Goal: Task Accomplishment & Management: Manage account settings

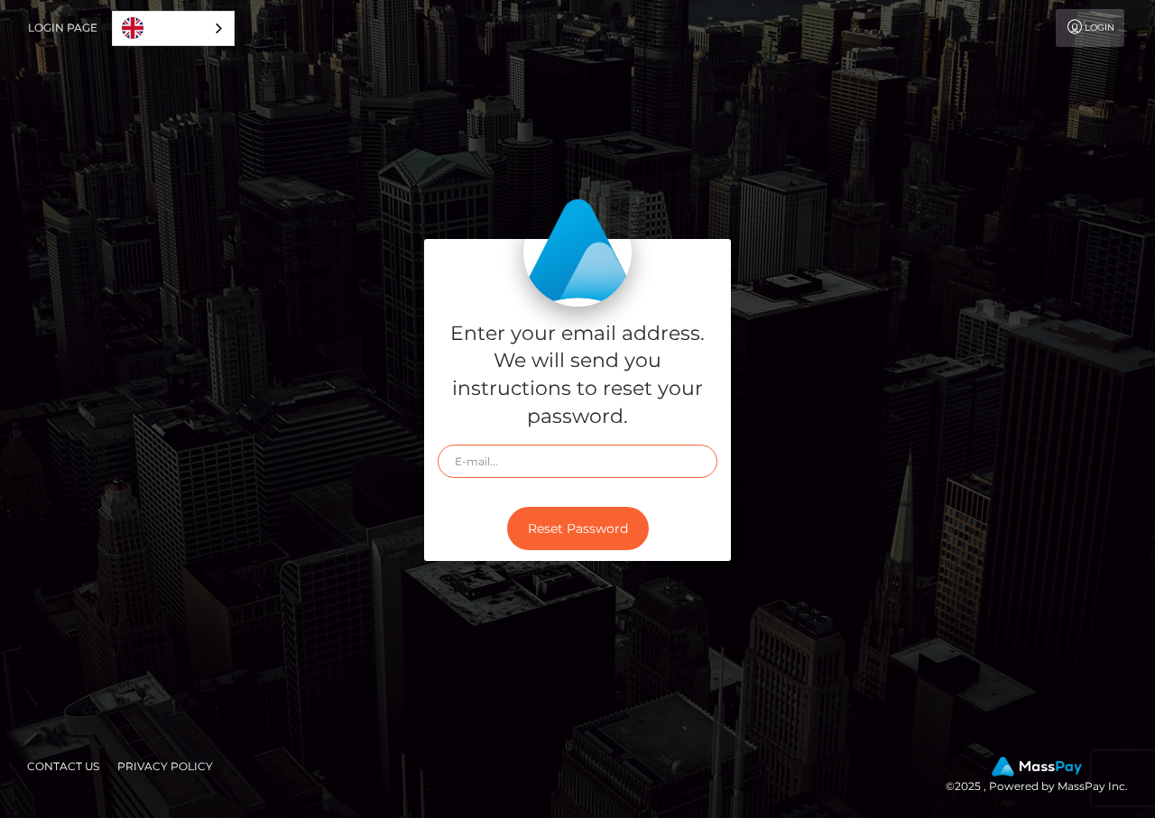
type input "[EMAIL_ADDRESS][DOMAIN_NAME]"
drag, startPoint x: 0, startPoint y: 0, endPoint x: 1089, endPoint y: 23, distance: 1089.1
click at [1089, 23] on link "Login" at bounding box center [1089, 28] width 69 height 38
type input "[EMAIL_ADDRESS][DOMAIN_NAME]"
click at [1094, 23] on link "Login" at bounding box center [1089, 28] width 69 height 38
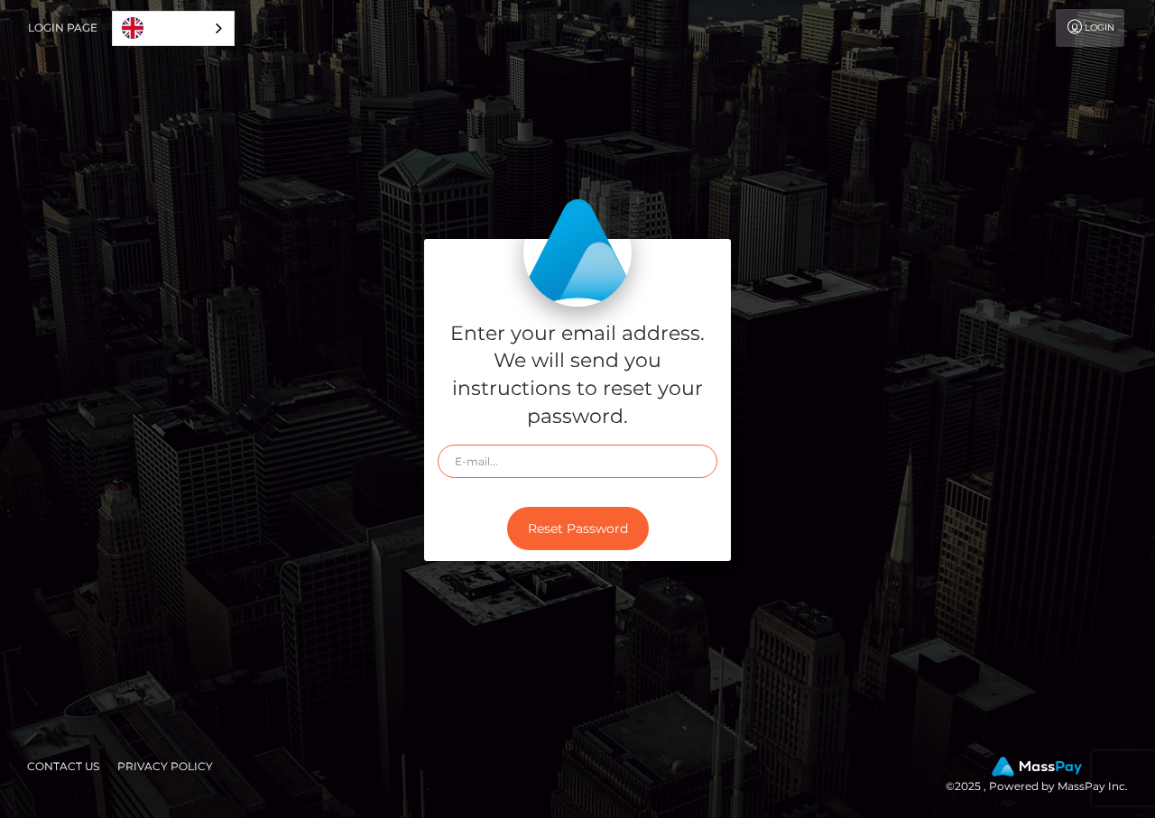
type input "[EMAIL_ADDRESS][DOMAIN_NAME]"
click at [1092, 29] on link "Login" at bounding box center [1089, 28] width 69 height 38
type input "[EMAIL_ADDRESS][DOMAIN_NAME]"
click at [1091, 24] on link "Login" at bounding box center [1089, 28] width 69 height 38
type input "[EMAIL_ADDRESS][DOMAIN_NAME]"
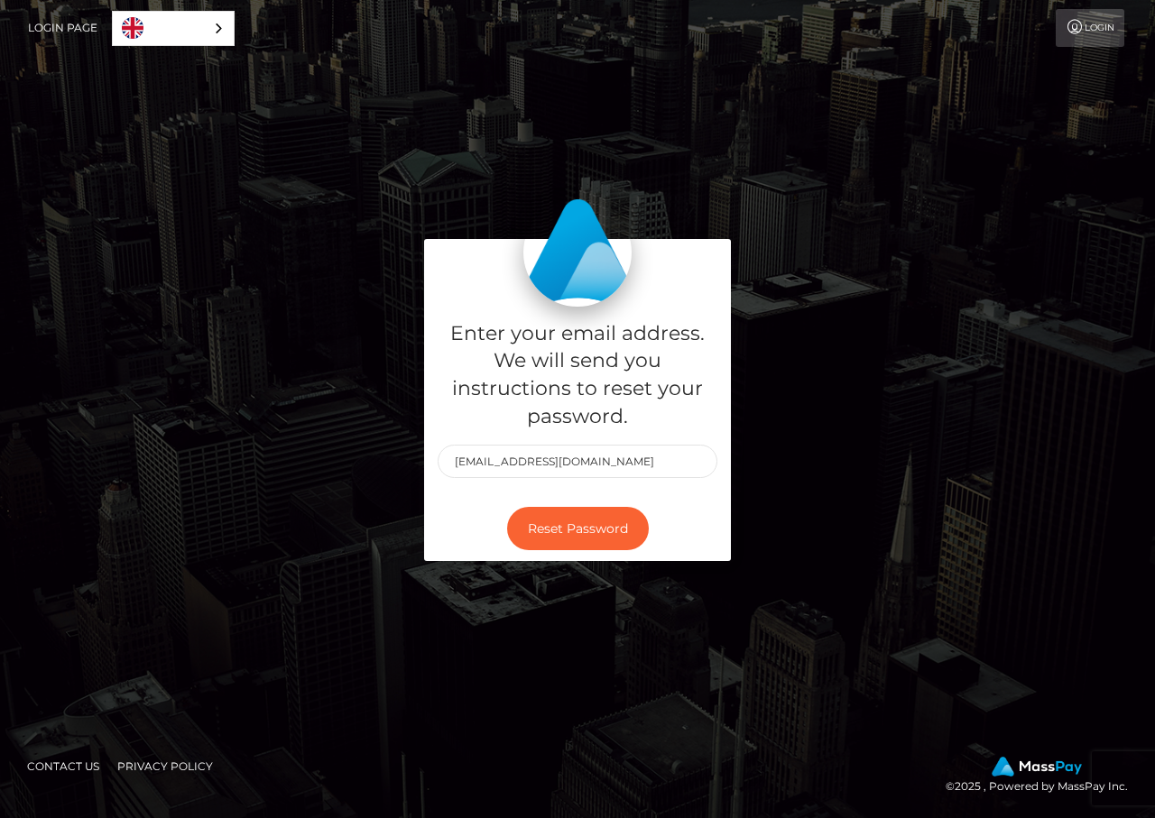
click at [1089, 31] on link "Login" at bounding box center [1089, 28] width 69 height 38
